Goal: Task Accomplishment & Management: Use online tool/utility

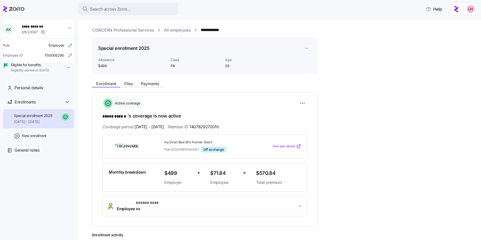
scroll to position [70, 0]
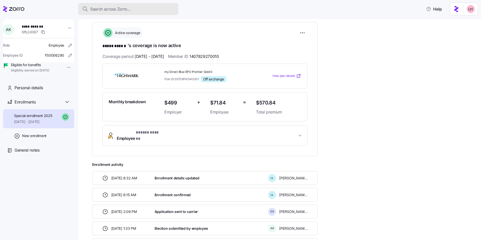
click at [129, 10] on span "Search across Zorro..." at bounding box center [110, 9] width 41 height 6
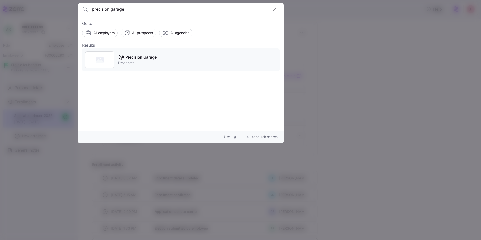
type input "precision garage"
click at [160, 69] on div "Precision Garage Prospects" at bounding box center [180, 59] width 197 height 23
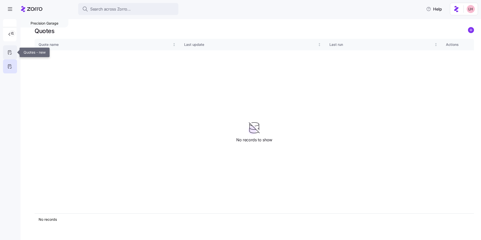
click at [14, 53] on div at bounding box center [10, 52] width 14 height 14
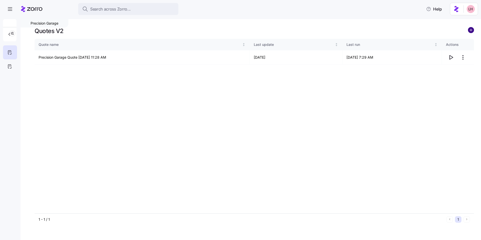
click at [471, 32] on circle "add icon" at bounding box center [471, 30] width 6 height 6
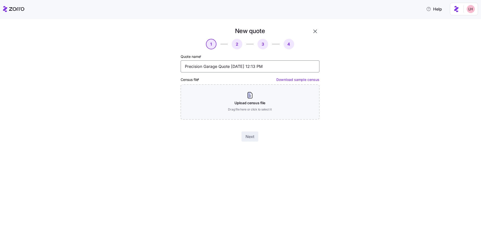
drag, startPoint x: 276, startPoint y: 66, endPoint x: 220, endPoint y: 65, distance: 56.1
click at [220, 65] on input "Precision Garage Quote 09/10/2025 12:13 PM" at bounding box center [250, 66] width 139 height 12
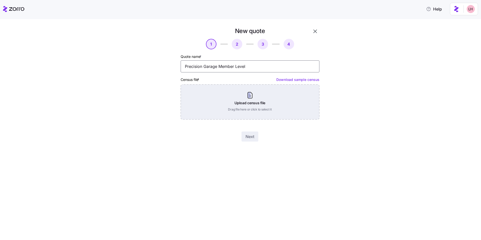
type input "Precision Garage Member Level"
click at [279, 113] on div "Upload census file Drag file here or click to select it" at bounding box center [250, 101] width 139 height 35
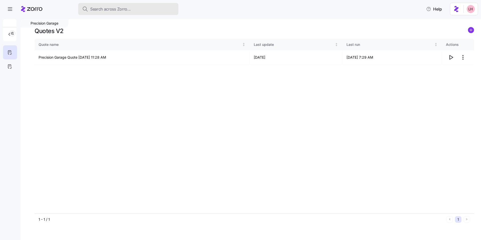
click at [115, 12] on button "Search across Zorro..." at bounding box center [128, 9] width 100 height 12
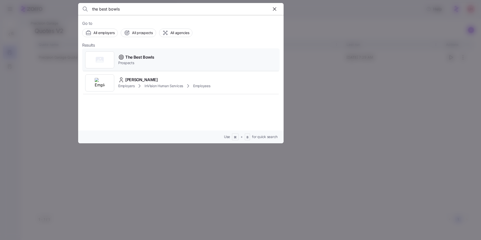
type input "the best bowls"
click at [151, 57] on span "The Best Bowls" at bounding box center [139, 57] width 29 height 6
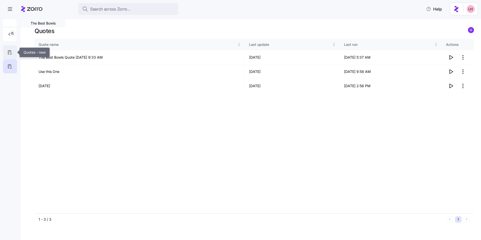
click at [12, 54] on icon at bounding box center [10, 52] width 6 height 6
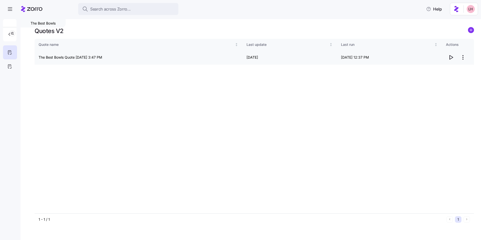
click at [451, 57] on icon "button" at bounding box center [451, 57] width 6 height 6
click at [127, 10] on span "Search across Zorro..." at bounding box center [110, 9] width 41 height 6
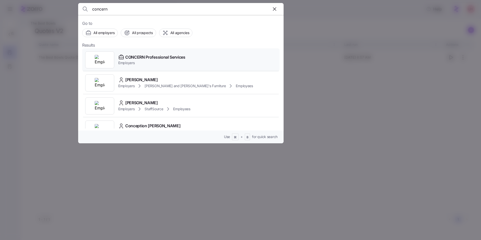
type input "concern"
click at [145, 61] on span "Employers" at bounding box center [151, 62] width 67 height 5
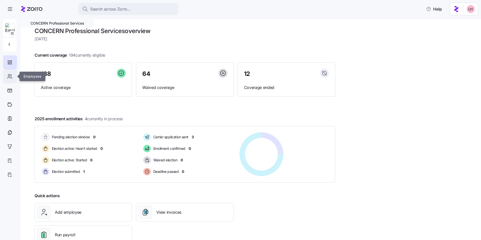
click at [9, 77] on icon at bounding box center [10, 76] width 6 height 6
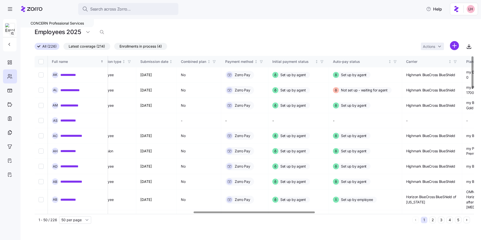
click at [297, 213] on div at bounding box center [254, 212] width 121 height 2
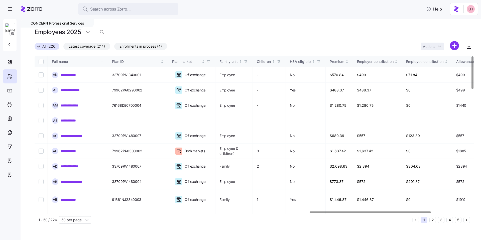
scroll to position [0, 1000]
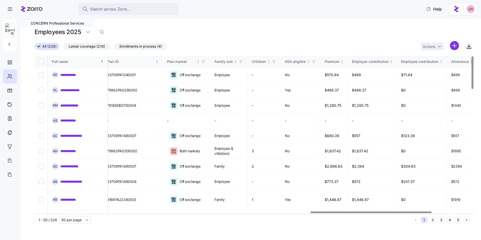
click at [371, 211] on div at bounding box center [253, 212] width 437 height 3
click at [74, 75] on link "**********" at bounding box center [71, 74] width 22 height 5
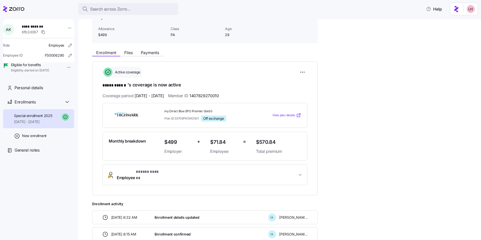
scroll to position [36, 0]
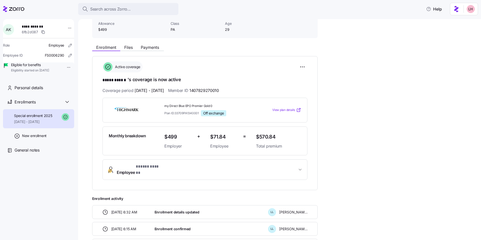
click at [287, 111] on span "View plan details" at bounding box center [283, 110] width 23 height 5
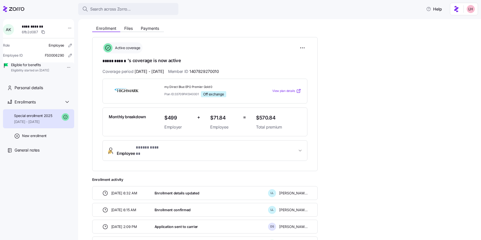
scroll to position [55, 0]
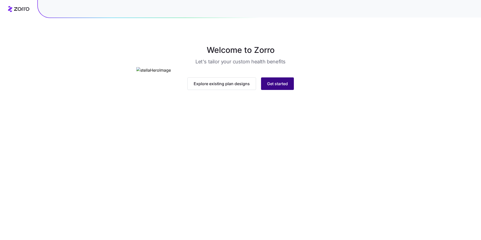
click at [285, 87] on span "Get started" at bounding box center [277, 84] width 21 height 6
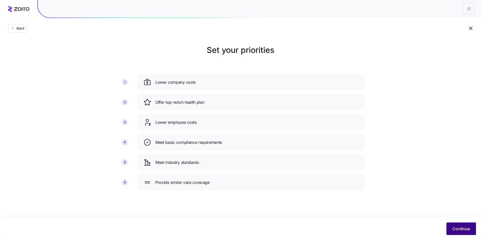
click at [463, 226] on span "Continue" at bounding box center [462, 229] width 18 height 6
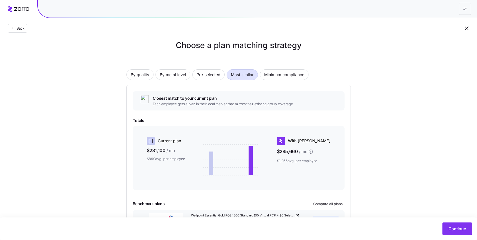
scroll to position [11, 0]
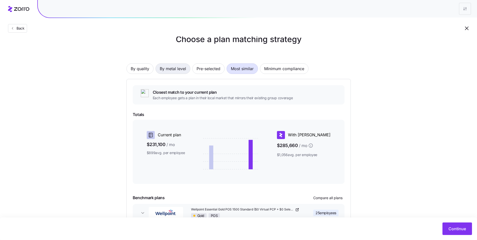
click at [176, 68] on span "By metal level" at bounding box center [173, 69] width 26 height 10
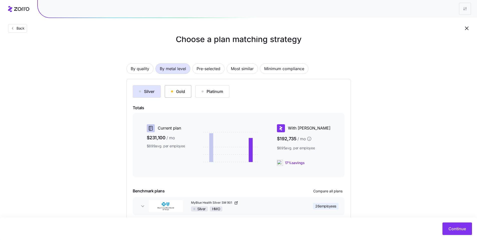
click at [175, 88] on button "Gold" at bounding box center [178, 91] width 27 height 13
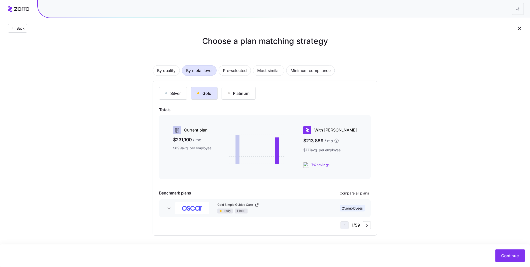
scroll to position [10, 0]
click at [481, 240] on span "Continue" at bounding box center [511, 255] width 18 height 6
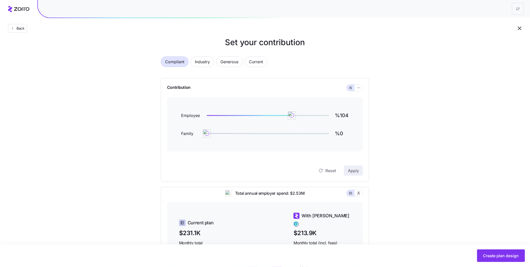
scroll to position [11, 0]
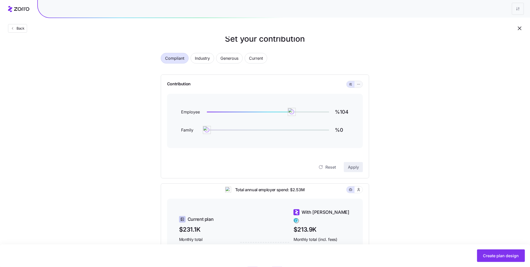
click at [359, 82] on button "button" at bounding box center [359, 84] width 4 height 4
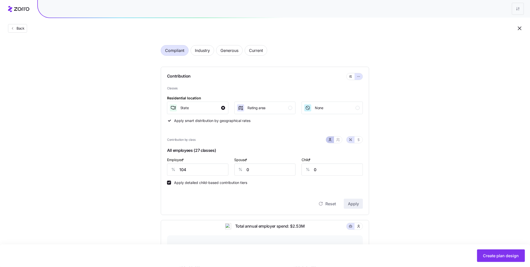
scroll to position [23, 0]
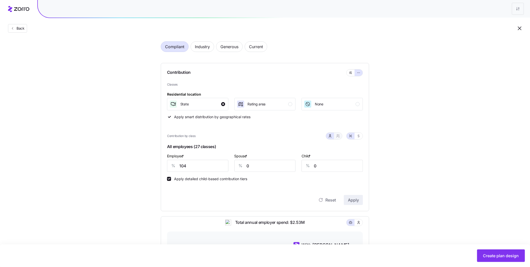
click at [340, 137] on button "button" at bounding box center [338, 136] width 4 height 4
type input "52"
type input "66"
click at [329, 137] on icon "button" at bounding box center [330, 136] width 2 height 1
type input "0"
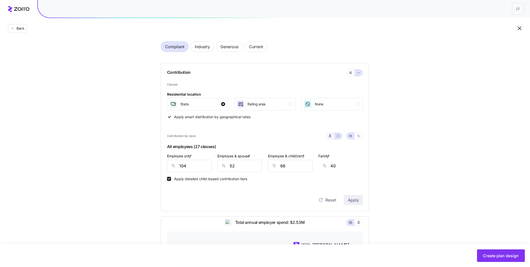
type input "0"
click at [339, 136] on icon "button" at bounding box center [338, 136] width 4 height 4
type input "52"
type input "66"
click at [358, 137] on icon "button" at bounding box center [359, 136] width 4 height 4
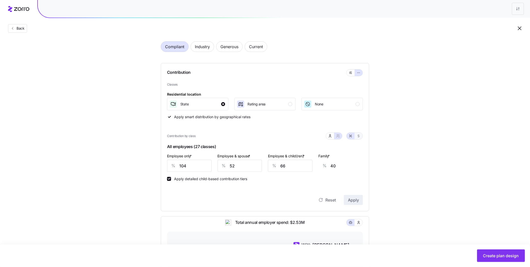
type input "900"
click at [352, 137] on icon "button" at bounding box center [352, 137] width 0 height 0
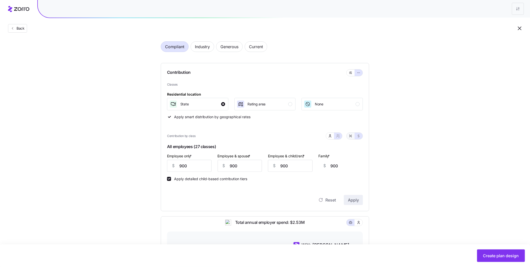
type input "104"
type input "52"
type input "66"
type input "40"
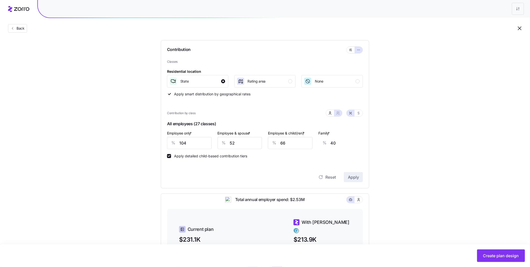
scroll to position [120, 0]
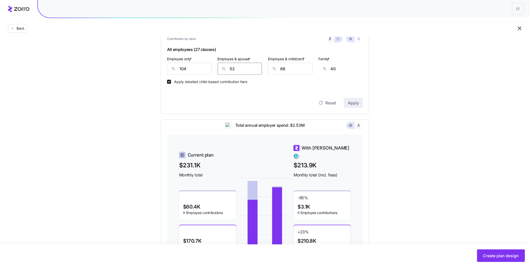
drag, startPoint x: 223, startPoint y: 68, endPoint x: 220, endPoint y: 67, distance: 2.6
click at [220, 67] on div "% 52" at bounding box center [240, 69] width 45 height 12
type input "2"
type input "20"
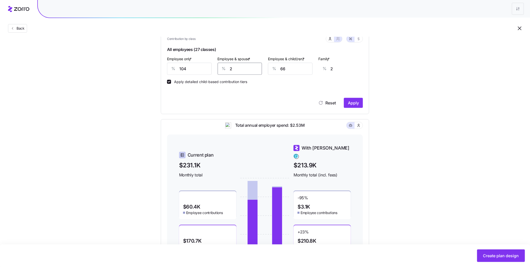
type input "15"
click at [353, 104] on span "Apply" at bounding box center [353, 103] width 11 height 6
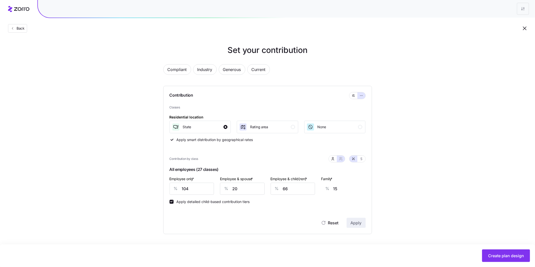
type input "52"
type input "40"
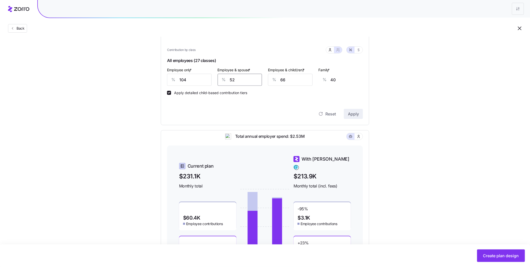
click at [240, 82] on input "52" at bounding box center [240, 80] width 45 height 12
drag, startPoint x: 193, startPoint y: 80, endPoint x: 161, endPoint y: 73, distance: 33.1
click at [165, 73] on div "Contribution Classes Residential location State Rating area None Apply smart di…" at bounding box center [265, 51] width 208 height 148
type input "7"
type input "78"
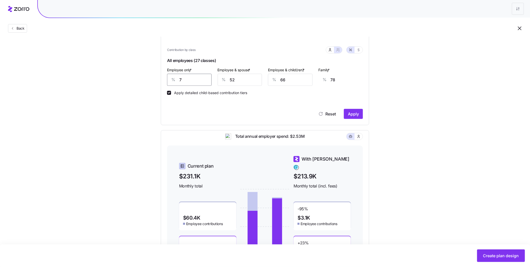
type input "75"
type input "52"
type input "75"
drag, startPoint x: 237, startPoint y: 80, endPoint x: 223, endPoint y: 77, distance: 14.2
click at [224, 77] on div "% 52" at bounding box center [240, 80] width 45 height 12
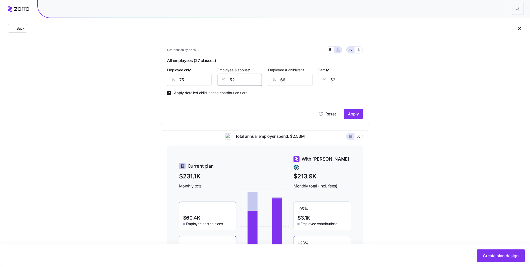
type input "4"
type input "14"
type input "45"
type input "46"
type input "45"
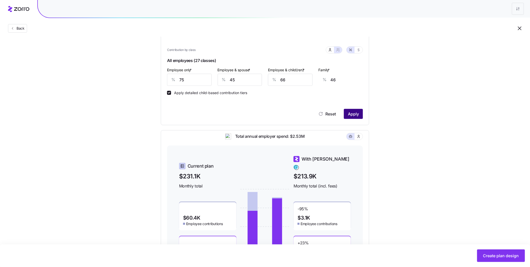
click at [359, 114] on span "Apply" at bounding box center [353, 114] width 11 height 6
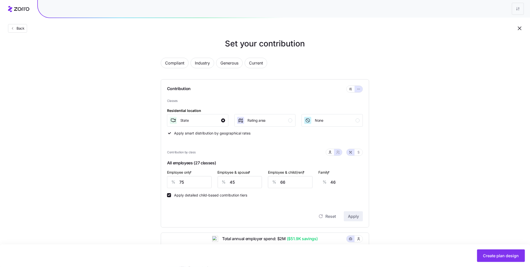
scroll to position [0, 0]
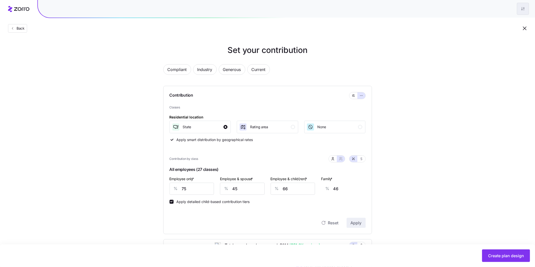
click at [481, 9] on html "Back Set your contribution Compliant Industry Generous Current Contribution Cla…" at bounding box center [267, 209] width 535 height 418
click at [481, 21] on div "Edit plan design" at bounding box center [498, 22] width 50 height 8
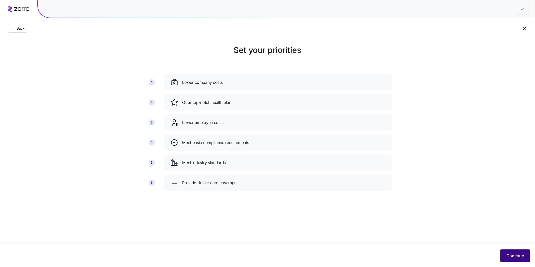
click at [481, 240] on span "Continue" at bounding box center [515, 255] width 18 height 6
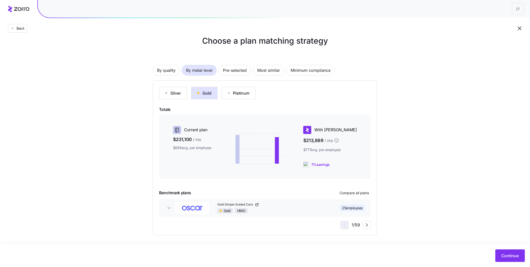
scroll to position [10, 0]
click at [174, 93] on div "Silver" at bounding box center [173, 93] width 16 height 6
click at [237, 69] on span "Pre-selected" at bounding box center [235, 70] width 24 height 10
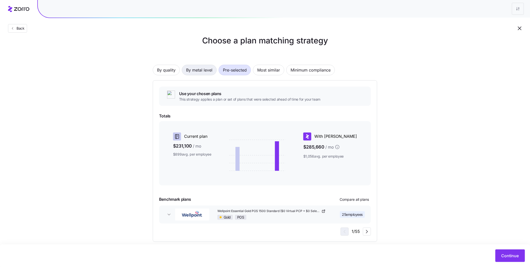
click at [207, 71] on span "By metal level" at bounding box center [199, 70] width 26 height 10
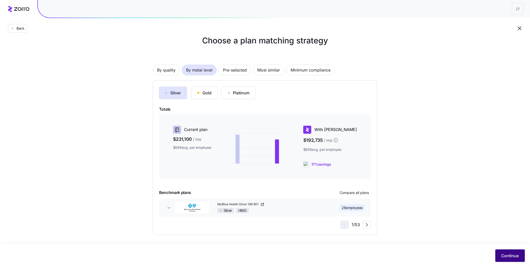
click at [481, 240] on span "Continue" at bounding box center [511, 255] width 18 height 6
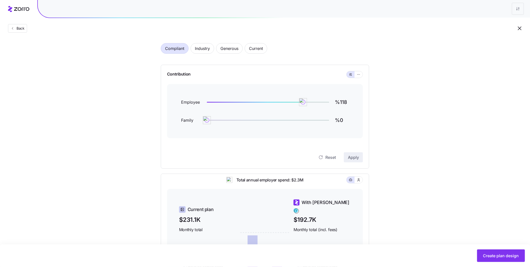
scroll to position [46, 0]
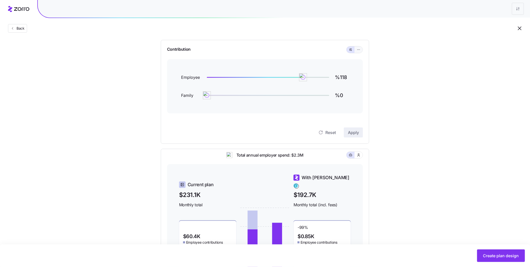
click at [358, 50] on icon "button" at bounding box center [359, 50] width 4 height 6
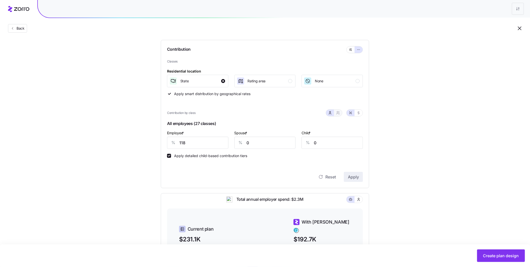
click at [337, 112] on icon "button" at bounding box center [338, 113] width 4 height 4
type input "59"
type input "74"
drag, startPoint x: 191, startPoint y: 146, endPoint x: 167, endPoint y: 141, distance: 24.6
click at [169, 142] on div "% 118" at bounding box center [189, 143] width 45 height 12
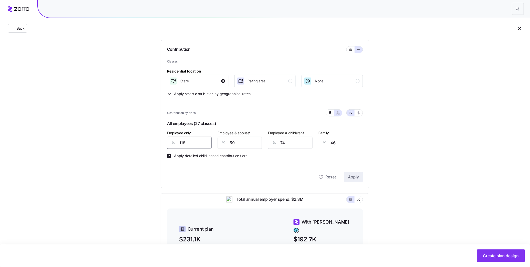
type input "7"
type input "89"
type input "70"
type input "64"
type input "70"
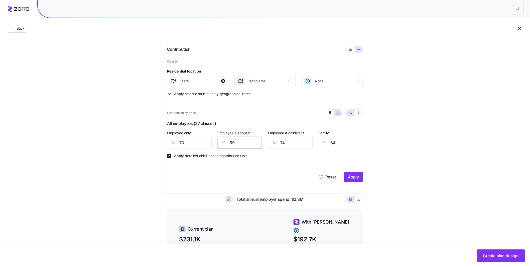
drag, startPoint x: 232, startPoint y: 142, endPoint x: 224, endPoint y: 141, distance: 7.5
click at [226, 141] on div "% 59" at bounding box center [240, 143] width 45 height 12
type input "5"
type input "22"
type input "50"
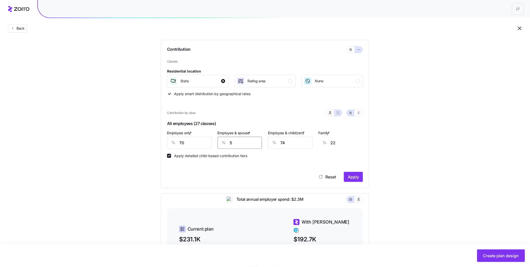
type input "57"
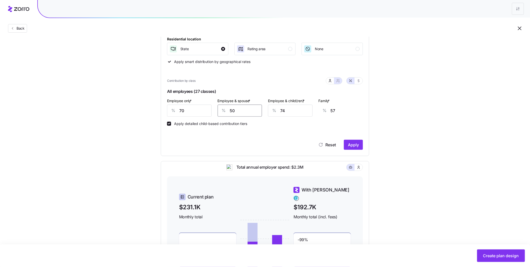
scroll to position [81, 0]
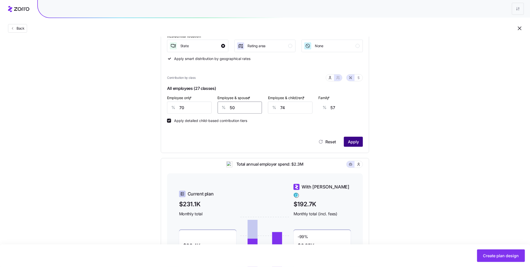
type input "50"
click at [358, 141] on span "Apply" at bounding box center [353, 142] width 11 height 6
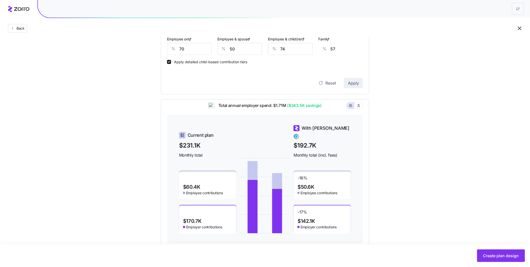
scroll to position [152, 0]
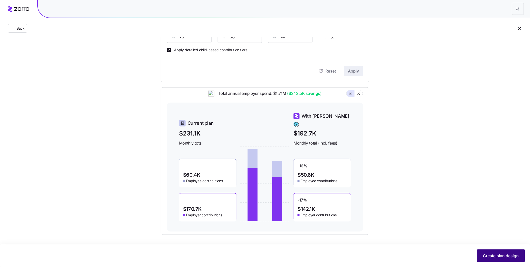
click at [481, 240] on span "Create plan design" at bounding box center [501, 255] width 36 height 6
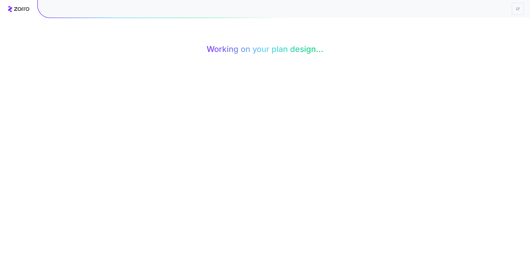
scroll to position [0, 0]
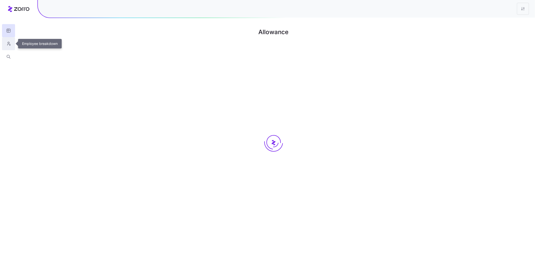
click at [10, 44] on icon "button" at bounding box center [8, 43] width 5 height 5
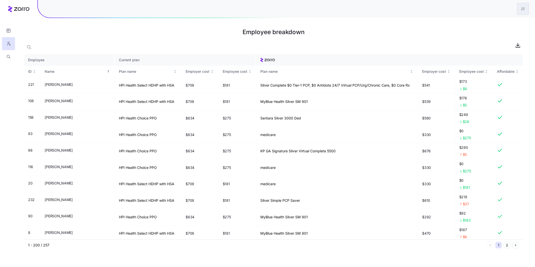
click at [481, 12] on html "Employee breakdown Employee Current plan ID Name Plan name Employer cost Employ…" at bounding box center [267, 133] width 535 height 267
click at [481, 20] on div "Edit plan design" at bounding box center [492, 23] width 26 height 6
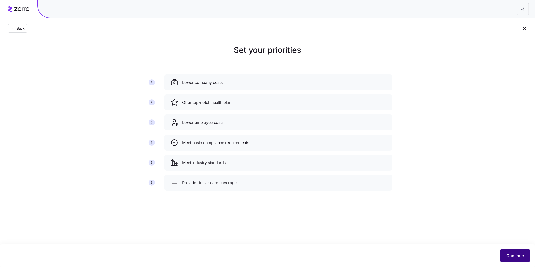
click at [481, 240] on span "Continue" at bounding box center [515, 255] width 18 height 6
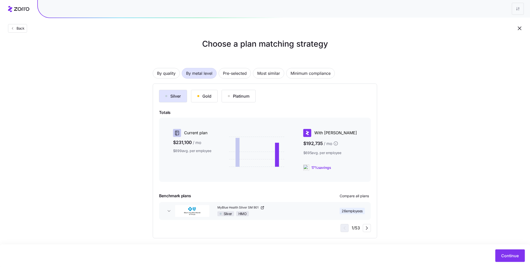
scroll to position [10, 0]
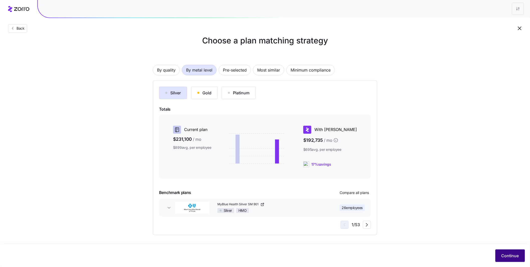
click at [481, 240] on button "Continue" at bounding box center [511, 255] width 30 height 13
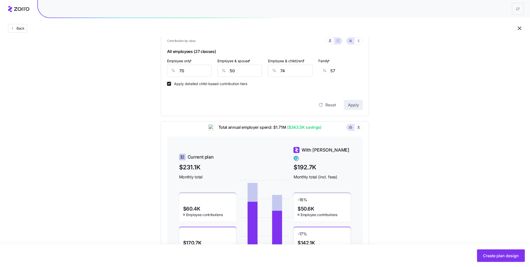
scroll to position [106, 0]
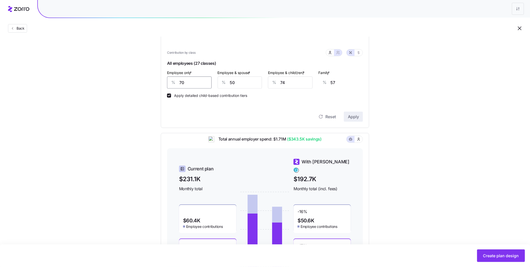
drag, startPoint x: 168, startPoint y: 80, endPoint x: 164, endPoint y: 80, distance: 3.8
click at [164, 80] on div "Contribution Classes Residential location State Rating area None Apply smart di…" at bounding box center [265, 54] width 208 height 148
type input "50"
type input "65"
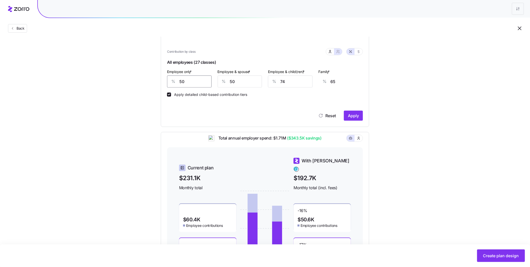
type input "50"
click at [352, 116] on span "Apply" at bounding box center [353, 116] width 11 height 6
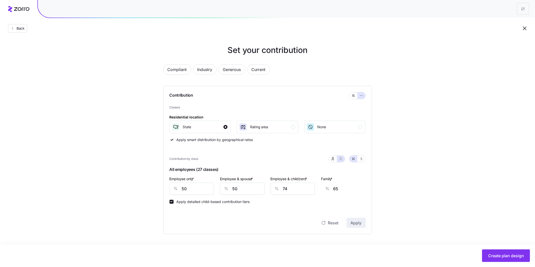
click at [375, 196] on div "Compliant Industry Generous Current Contribution Classes Residential location S…" at bounding box center [267, 146] width 225 height 176
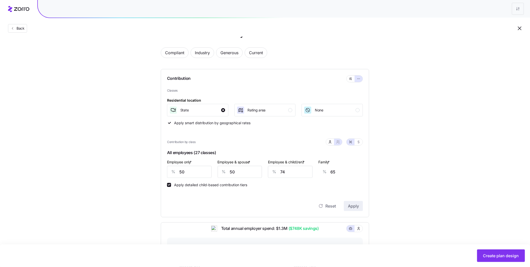
scroll to position [16, 0]
click at [353, 80] on button "button" at bounding box center [351, 79] width 8 height 7
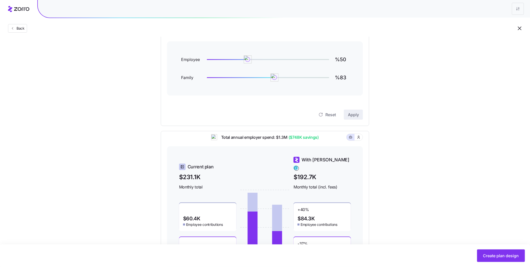
scroll to position [67, 0]
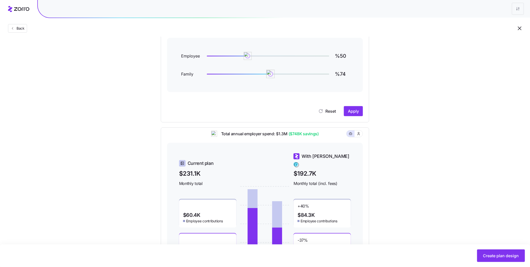
type input "%73"
drag, startPoint x: 273, startPoint y: 73, endPoint x: 267, endPoint y: 73, distance: 6.5
click at [267, 73] on img at bounding box center [270, 74] width 9 height 9
click at [354, 112] on span "Apply" at bounding box center [353, 111] width 11 height 6
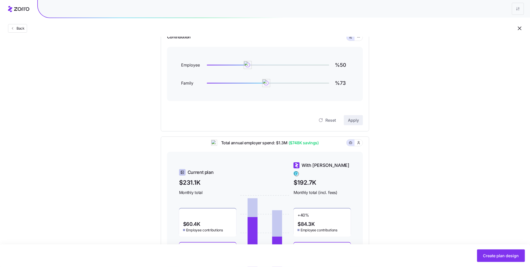
scroll to position [57, 0]
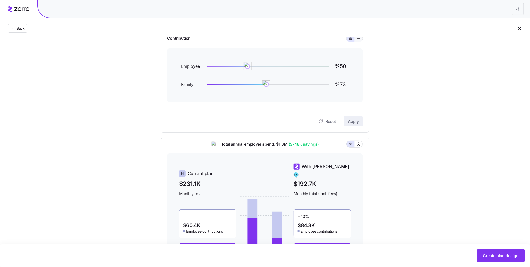
click at [361, 40] on button "button" at bounding box center [359, 39] width 4 height 4
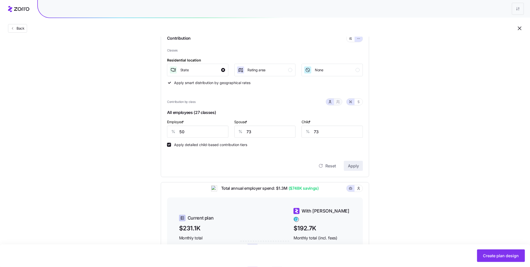
click at [341, 103] on button "button" at bounding box center [338, 101] width 8 height 7
type input "62"
type input "58"
click at [330, 102] on icon "button" at bounding box center [330, 102] width 4 height 4
type input "73"
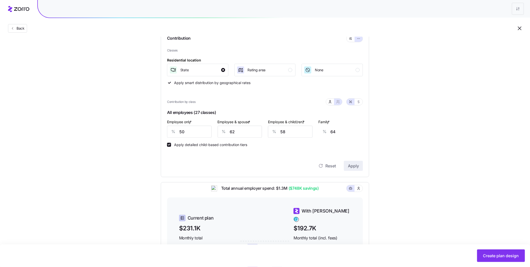
type input "73"
click at [341, 104] on button "button" at bounding box center [338, 101] width 8 height 7
type input "62"
type input "58"
click at [330, 104] on button "button" at bounding box center [330, 101] width 8 height 7
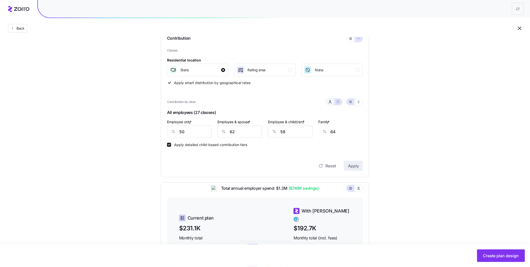
type input "73"
click at [336, 103] on button "button" at bounding box center [338, 102] width 4 height 4
type input "62"
type input "58"
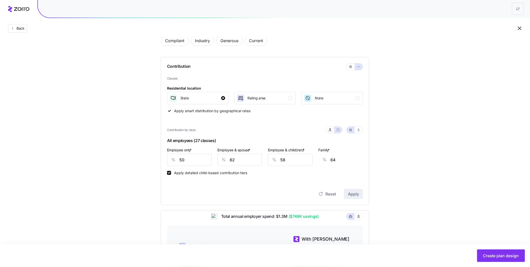
scroll to position [0, 0]
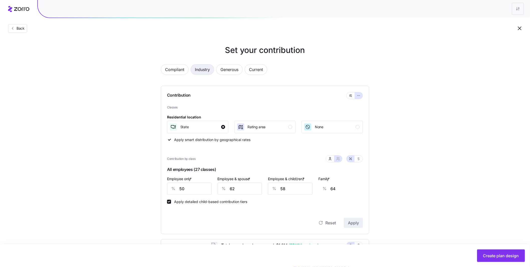
click at [198, 71] on span "Industry" at bounding box center [202, 69] width 15 height 10
type input "118"
type input "93"
type input "100"
type input "88"
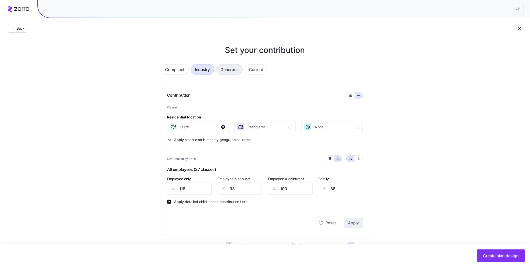
click at [233, 71] on span "Generous" at bounding box center [230, 69] width 18 height 10
click at [265, 73] on span "Current" at bounding box center [258, 69] width 14 height 10
type input "87"
type input "44"
type input "55"
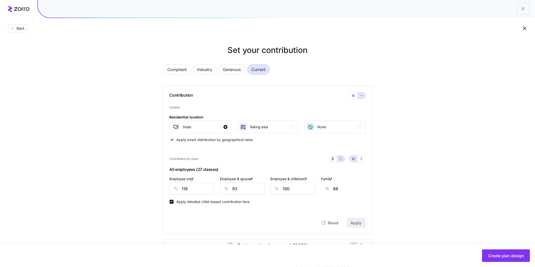
type input "34"
click at [481, 30] on icon "button" at bounding box center [520, 28] width 6 height 6
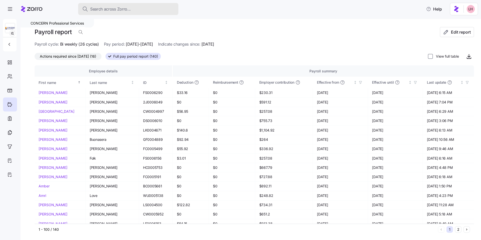
scroll to position [1, 0]
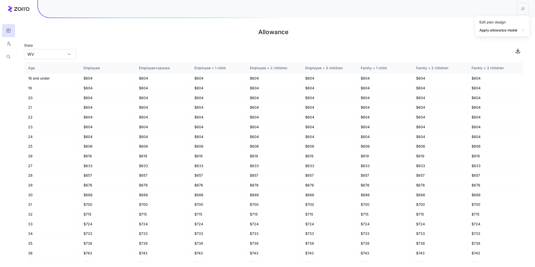
click at [518, 13] on html "Allowance State [US_STATE] Age Employee Employee+spouse Employee + 1 child Empl…" at bounding box center [267, 133] width 535 height 267
click at [506, 22] on div "Edit plan design" at bounding box center [502, 22] width 50 height 8
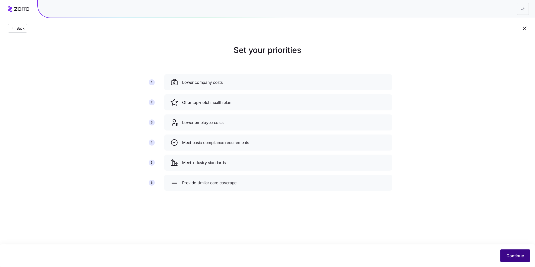
click at [514, 255] on span "Continue" at bounding box center [515, 255] width 18 height 6
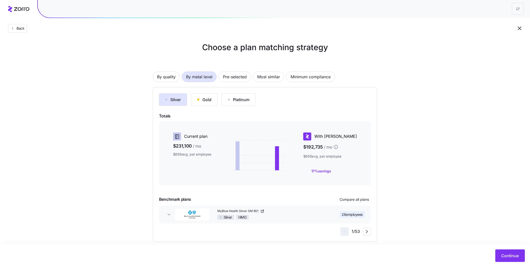
scroll to position [10, 0]
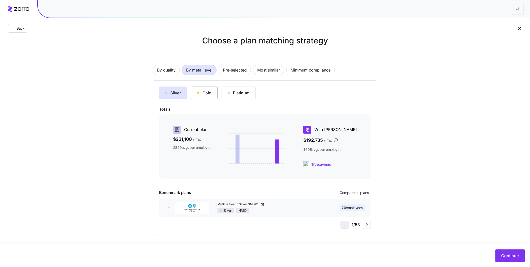
click at [208, 95] on div "Gold" at bounding box center [204, 93] width 14 height 6
click at [176, 96] on button "Silver" at bounding box center [173, 92] width 28 height 13
click at [205, 90] on div "Gold" at bounding box center [204, 93] width 14 height 6
click at [235, 69] on span "Pre-selected" at bounding box center [235, 70] width 24 height 10
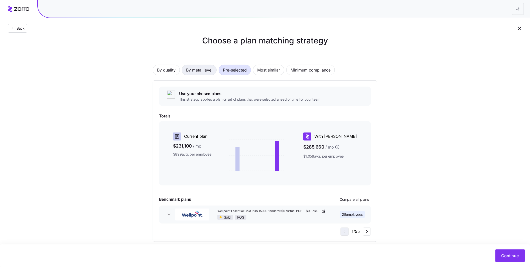
click at [195, 68] on span "By metal level" at bounding box center [199, 70] width 26 height 10
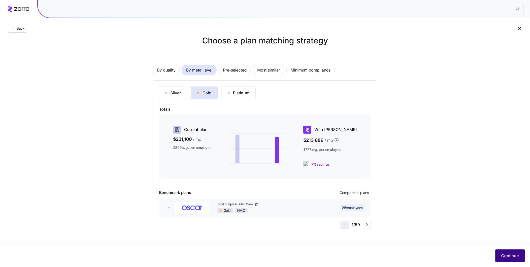
click at [507, 252] on span "Continue" at bounding box center [511, 255] width 18 height 6
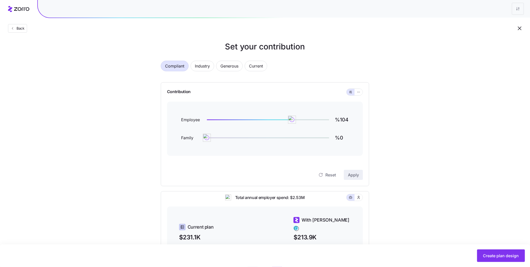
scroll to position [8, 0]
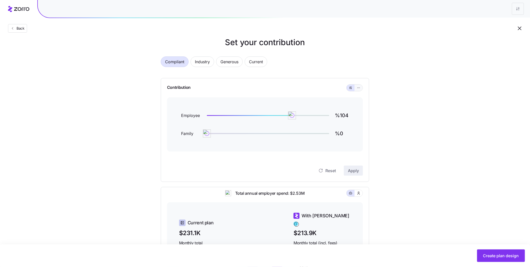
click at [361, 89] on button "button" at bounding box center [359, 87] width 8 height 7
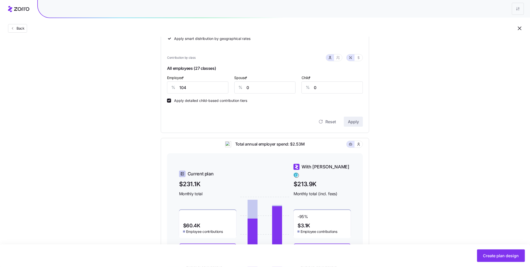
scroll to position [101, 0]
click at [342, 59] on div at bounding box center [334, 57] width 16 height 7
click at [340, 59] on button "button" at bounding box center [338, 57] width 8 height 7
type input "52"
type input "66"
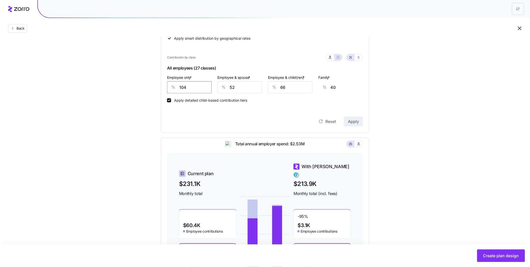
drag, startPoint x: 181, startPoint y: 87, endPoint x: 167, endPoint y: 84, distance: 14.0
click at [167, 84] on input "104" at bounding box center [189, 87] width 45 height 12
type input "7"
type input "78"
type input "70"
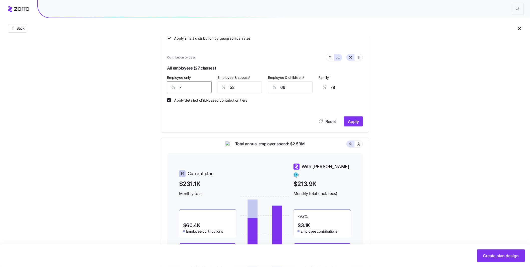
type input "54"
type input "70"
drag, startPoint x: 238, startPoint y: 89, endPoint x: 216, endPoint y: 85, distance: 22.8
click at [222, 87] on div "% 52" at bounding box center [240, 87] width 45 height 12
type input "5"
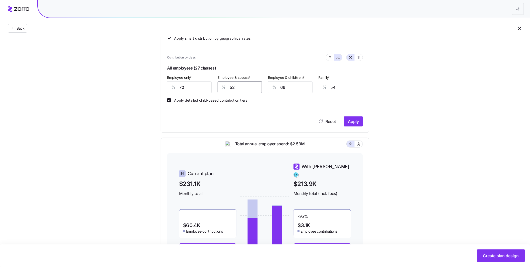
type input "17"
type input "50"
type input "52"
type input "50"
click at [351, 120] on span "Apply" at bounding box center [353, 121] width 11 height 6
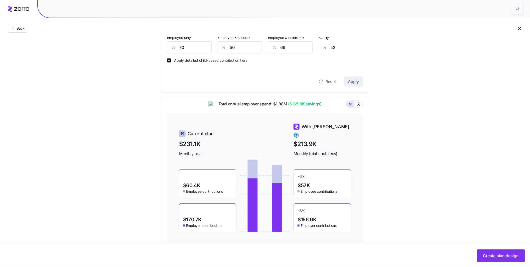
scroll to position [131, 0]
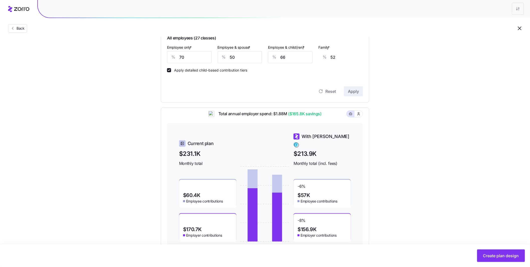
click at [506, 257] on span "Create plan design" at bounding box center [501, 255] width 36 height 6
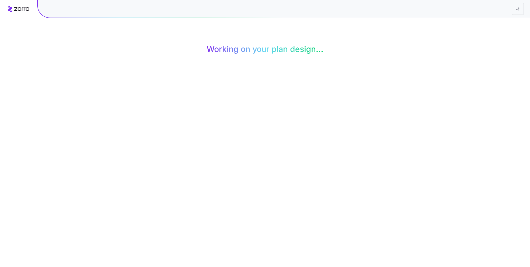
scroll to position [0, 0]
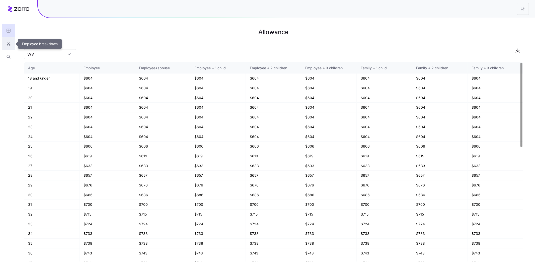
click at [9, 45] on icon "button" at bounding box center [8, 43] width 5 height 5
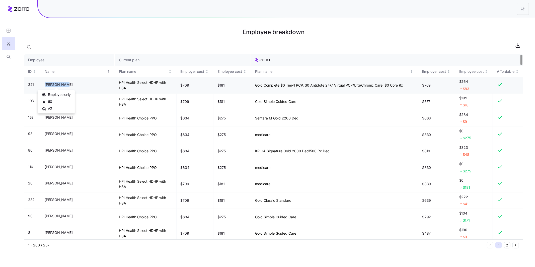
drag, startPoint x: 45, startPoint y: 86, endPoint x: 66, endPoint y: 85, distance: 21.4
click at [65, 85] on span "Aaron Spencer" at bounding box center [59, 84] width 28 height 5
drag, startPoint x: 158, startPoint y: 85, endPoint x: 189, endPoint y: 85, distance: 31.3
click at [189, 85] on td "$709" at bounding box center [194, 85] width 37 height 17
drag, startPoint x: 232, startPoint y: 85, endPoint x: 288, endPoint y: 83, distance: 55.9
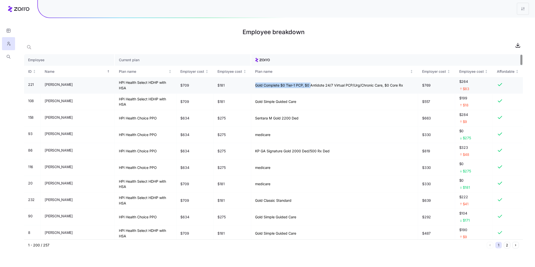
click at [288, 83] on td "Gold Complete $0 Tier-1 PCP, $0 Antidote 24/7 Virtual PCP/Urg/Chronic Care, $0 …" at bounding box center [334, 85] width 167 height 17
click at [453, 45] on div at bounding box center [273, 45] width 498 height 10
click at [524, 10] on html "Employee breakdown Employee Current plan ID Name Plan name Employer cost Employ…" at bounding box center [267, 133] width 535 height 267
click at [509, 21] on div "Edit plan design" at bounding box center [502, 22] width 50 height 8
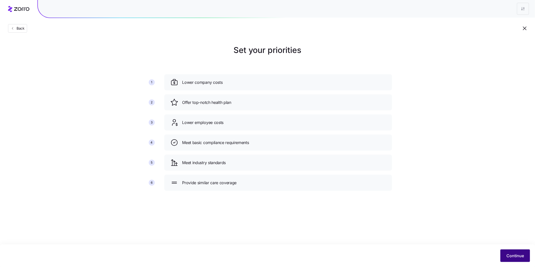
click at [514, 252] on button "Continue" at bounding box center [515, 255] width 30 height 13
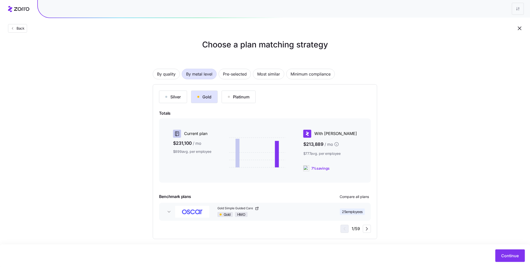
scroll to position [10, 0]
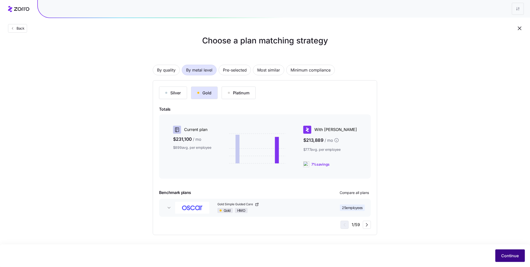
click at [503, 256] on span "Continue" at bounding box center [511, 255] width 18 height 6
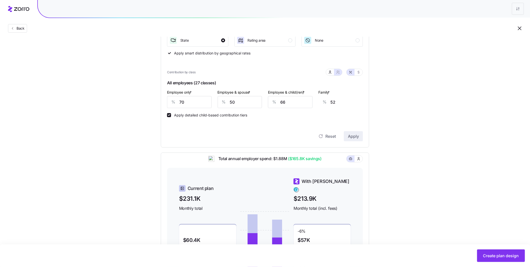
scroll to position [90, 0]
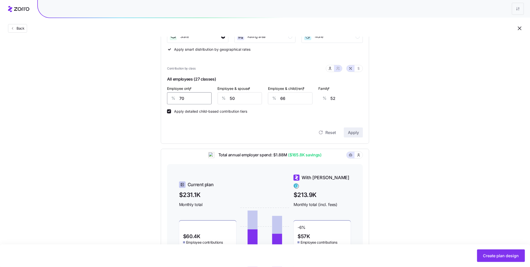
drag, startPoint x: 196, startPoint y: 100, endPoint x: 164, endPoint y: 94, distance: 32.7
click at [164, 94] on div "Contribution Classes Residential location State Rating area None Apply smart di…" at bounding box center [265, 69] width 208 height 148
type input "6"
type input "77"
type input "60"
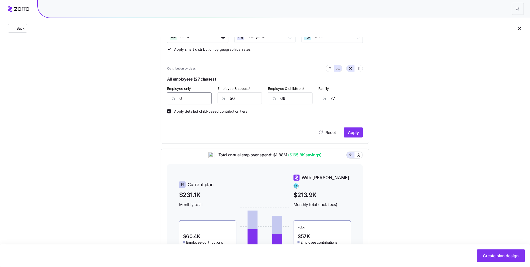
type input "56"
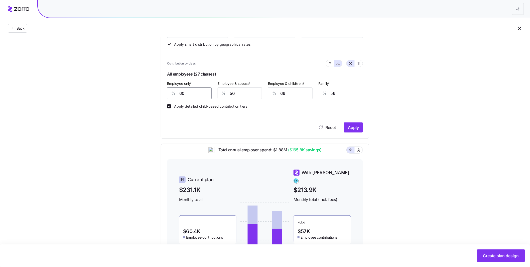
scroll to position [98, 0]
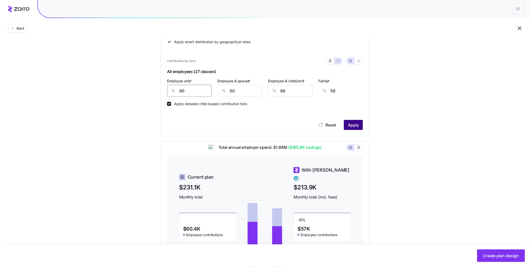
type input "60"
click at [354, 126] on span "Apply" at bounding box center [353, 125] width 11 height 6
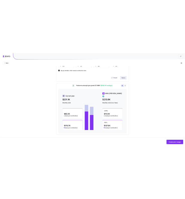
scroll to position [151, 0]
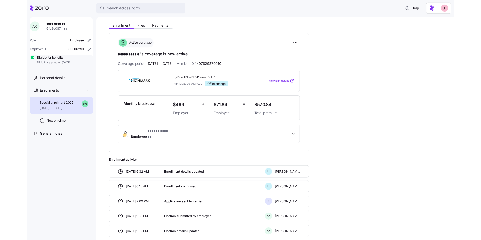
scroll to position [49, 0]
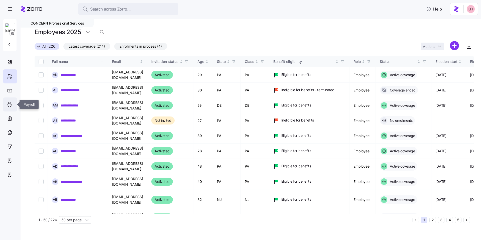
click at [10, 106] on icon at bounding box center [10, 105] width 4 height 4
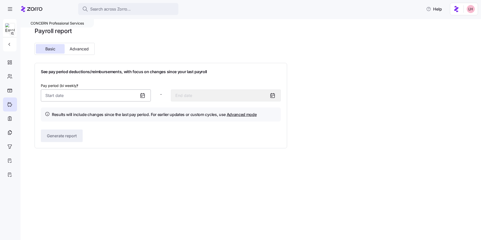
click at [99, 91] on input "Pay period (bi weekly) *" at bounding box center [96, 95] width 110 height 12
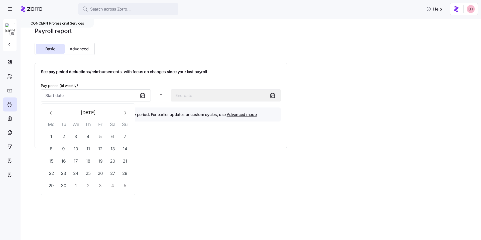
click at [55, 116] on button "button" at bounding box center [51, 113] width 12 height 12
click at [100, 138] on button "1" at bounding box center [100, 137] width 12 height 12
type input "[DATE]"
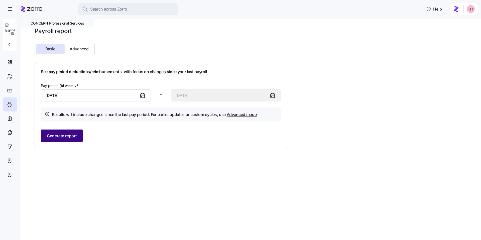
click at [71, 137] on span "Generate report" at bounding box center [62, 136] width 30 height 6
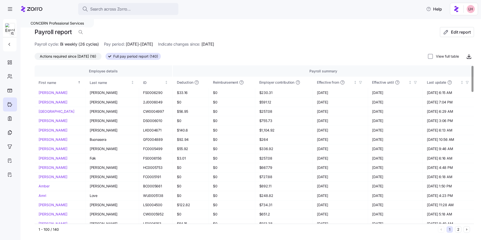
click at [76, 56] on span "Actions required since [DATE] (16)" at bounding box center [68, 56] width 56 height 7
click at [35, 58] on input "Actions required since [DATE] (16)" at bounding box center [35, 58] width 0 height 0
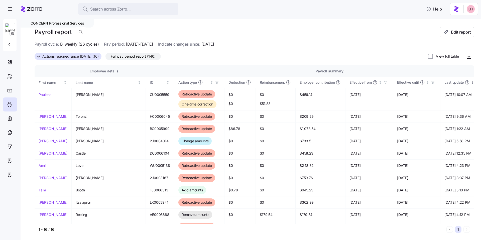
click at [149, 57] on span "Full pay period report (140)" at bounding box center [133, 56] width 45 height 7
click at [105, 58] on input "Full pay period report (140)" at bounding box center [105, 58] width 0 height 0
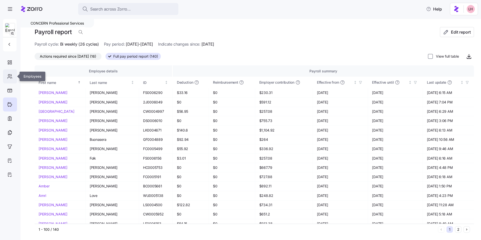
click at [9, 75] on icon at bounding box center [10, 76] width 6 height 6
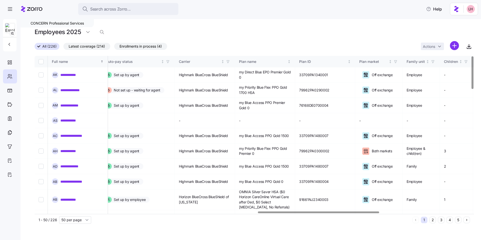
scroll to position [0, 812]
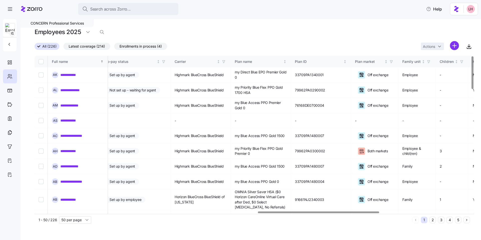
click at [347, 211] on div at bounding box center [318, 212] width 121 height 2
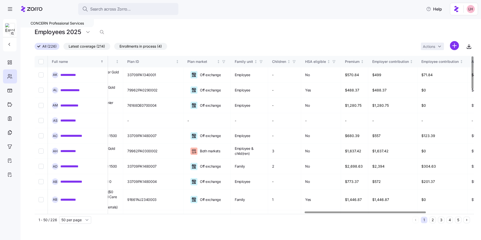
click at [424, 212] on div at bounding box center [365, 212] width 121 height 2
click at [72, 76] on link "**********" at bounding box center [71, 74] width 22 height 5
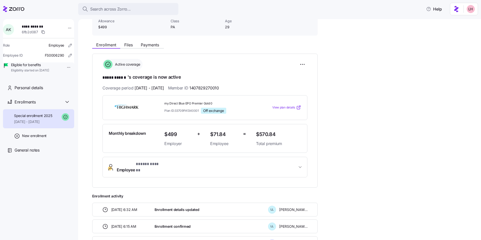
scroll to position [42, 0]
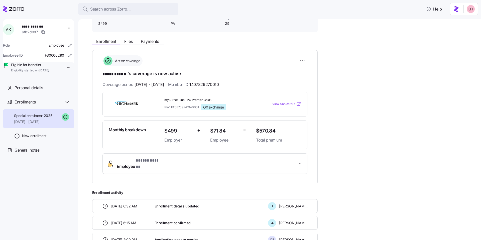
click at [289, 104] on span "View plan details" at bounding box center [283, 104] width 23 height 5
